Goal: Information Seeking & Learning: Learn about a topic

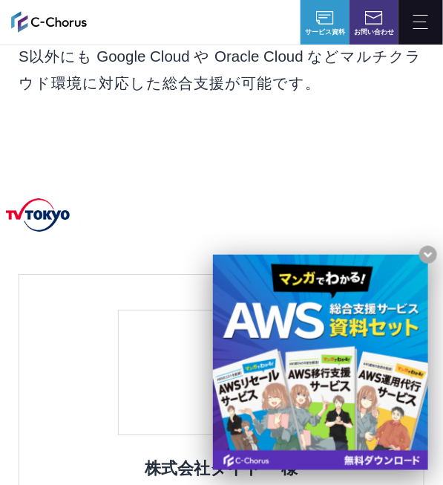
scroll to position [2340, 0]
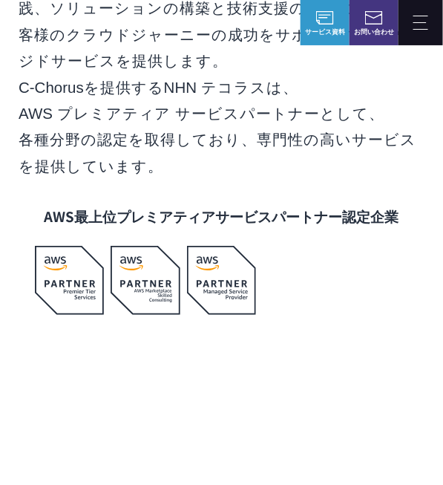
scroll to position [2109, 0]
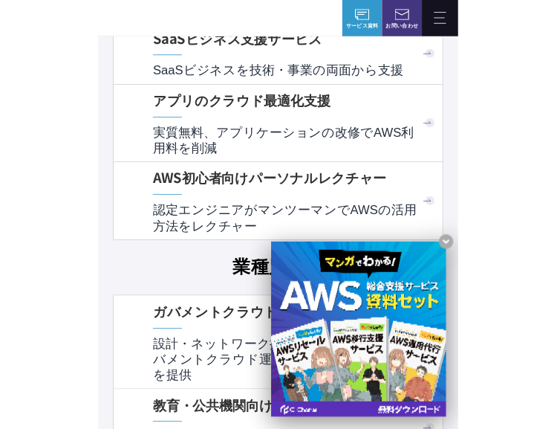
scroll to position [6322, 0]
